Goal: Check status

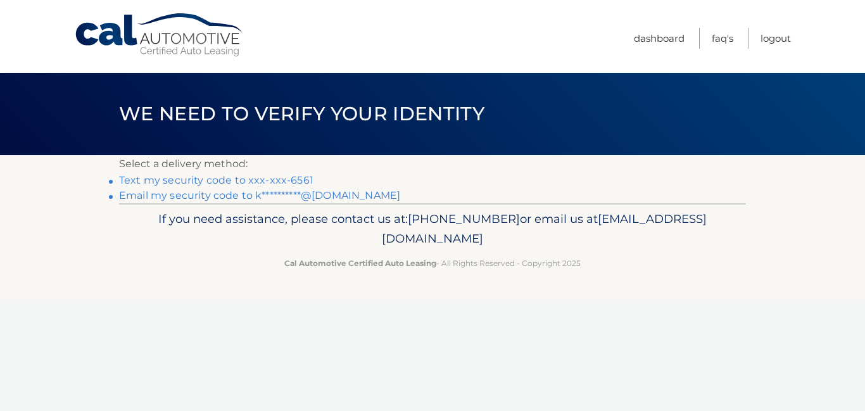
click at [232, 196] on link "**********" at bounding box center [259, 195] width 281 height 12
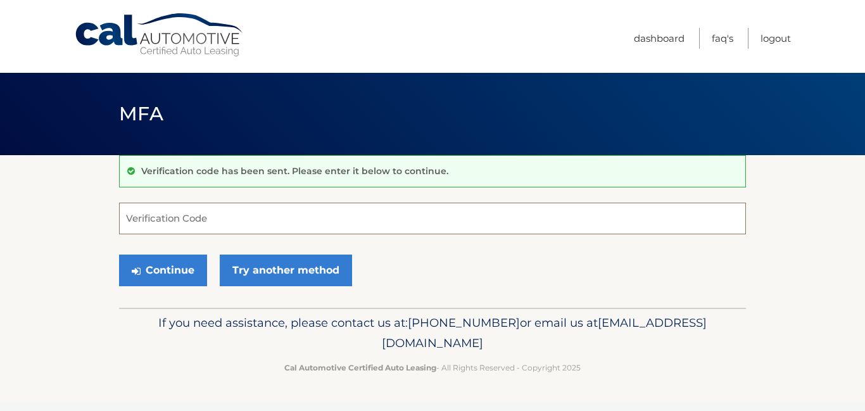
click at [191, 223] on input "Verification Code" at bounding box center [432, 219] width 627 height 32
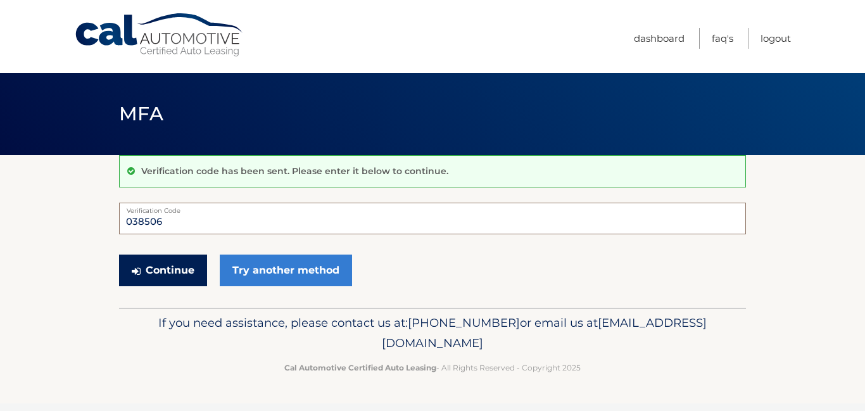
type input "038506"
click at [175, 274] on button "Continue" at bounding box center [163, 271] width 88 height 32
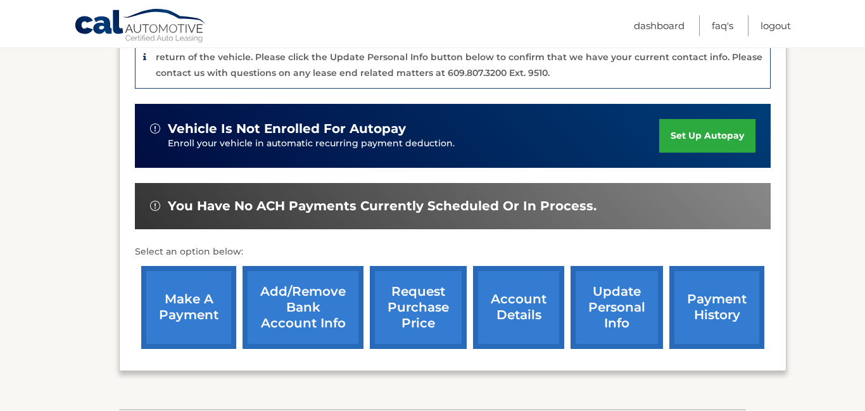
scroll to position [348, 0]
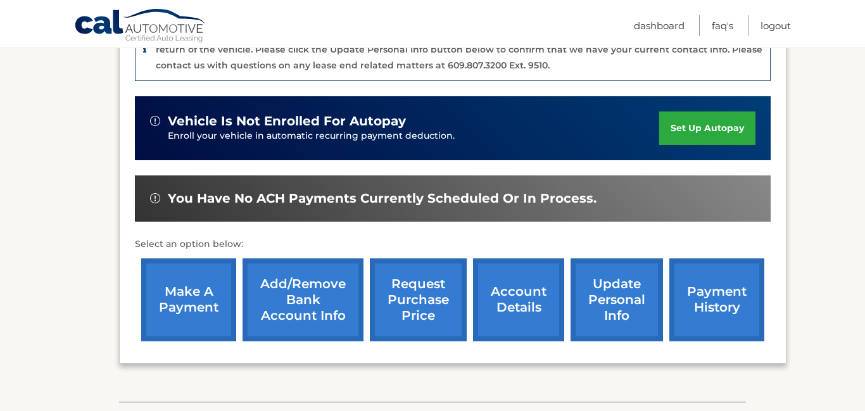
click at [720, 303] on link "payment history" at bounding box center [716, 299] width 95 height 83
click at [505, 306] on link "account details" at bounding box center [518, 299] width 91 height 83
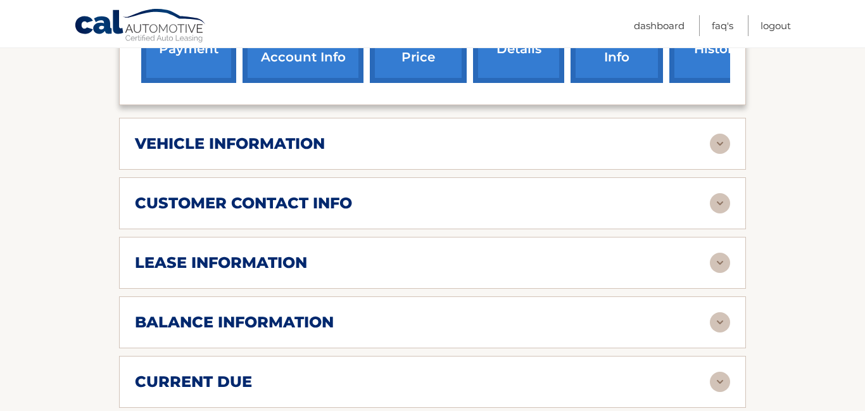
scroll to position [586, 0]
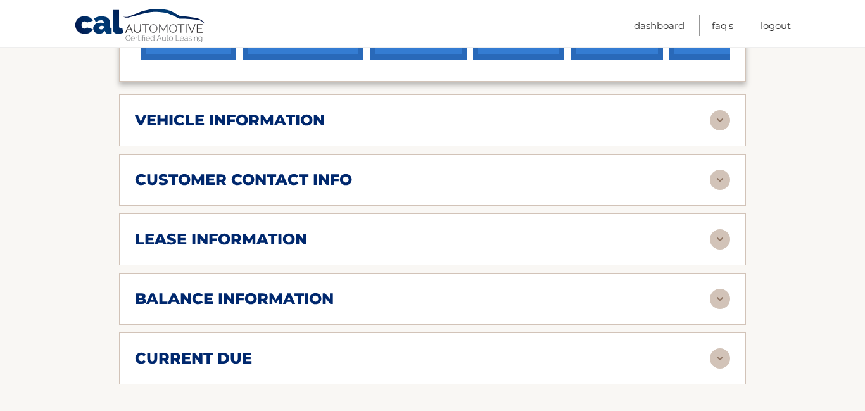
click at [717, 289] on img at bounding box center [720, 299] width 20 height 20
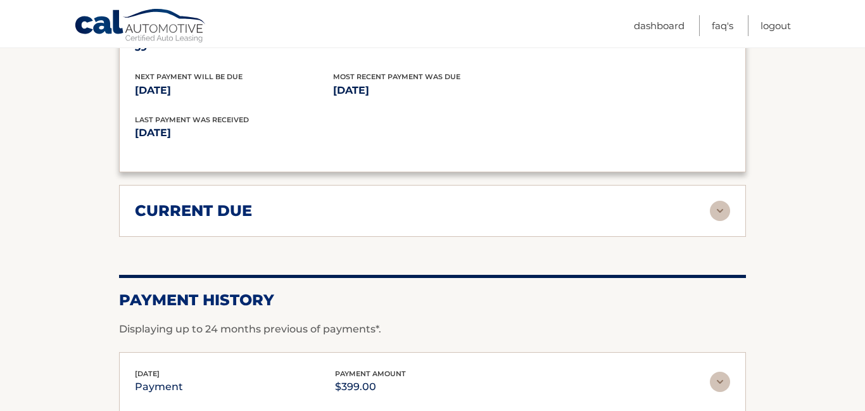
scroll to position [895, 0]
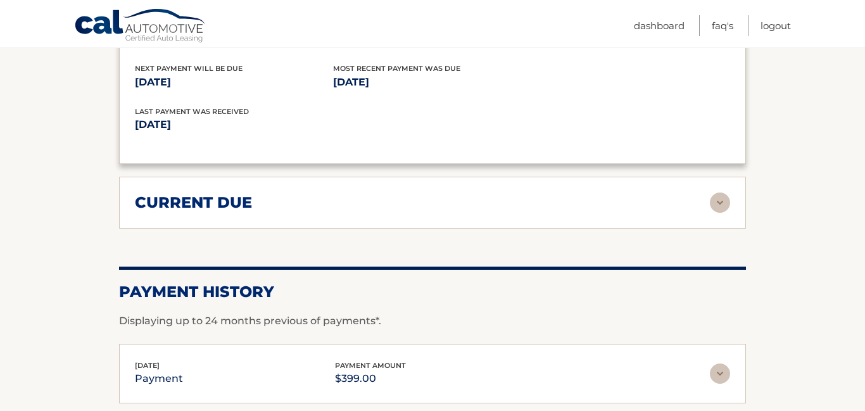
click at [721, 193] on img at bounding box center [720, 203] width 20 height 20
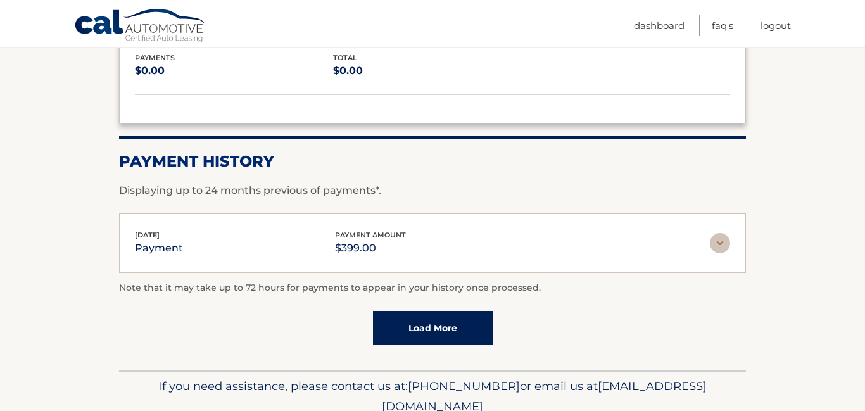
scroll to position [1157, 0]
